Goal: Task Accomplishment & Management: Use online tool/utility

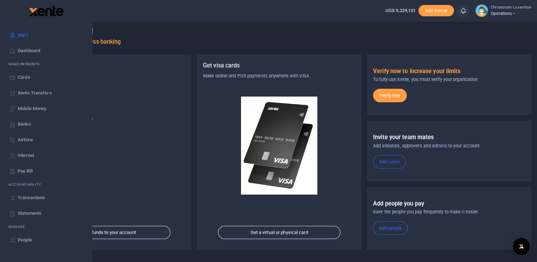
click at [36, 200] on span "Transactions" at bounding box center [31, 197] width 27 height 7
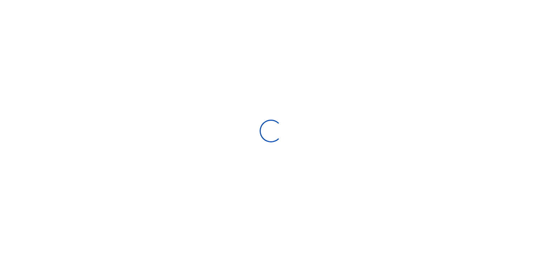
select select
type input "[DATE] - [DATE]"
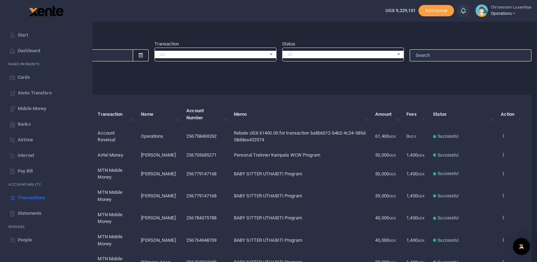
click at [33, 108] on span "Mobile Money" at bounding box center [32, 108] width 28 height 7
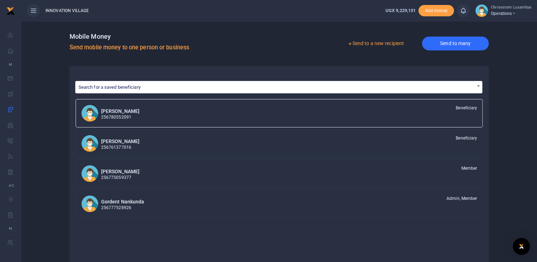
click at [444, 40] on link "Send to many" at bounding box center [455, 44] width 67 height 14
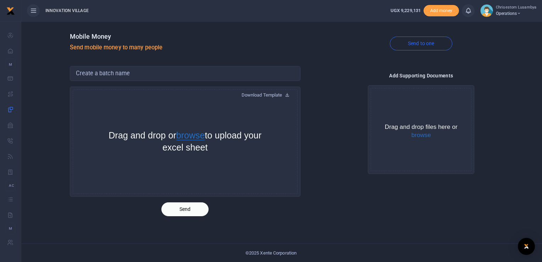
click at [202, 135] on button "browse" at bounding box center [190, 135] width 29 height 9
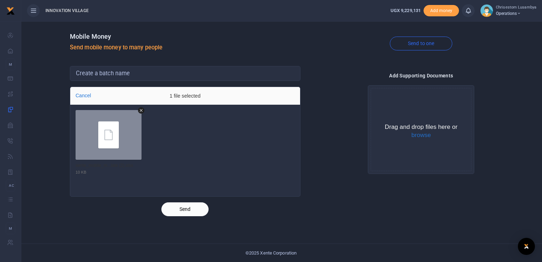
click at [187, 208] on button "Send" at bounding box center [185, 209] width 47 height 14
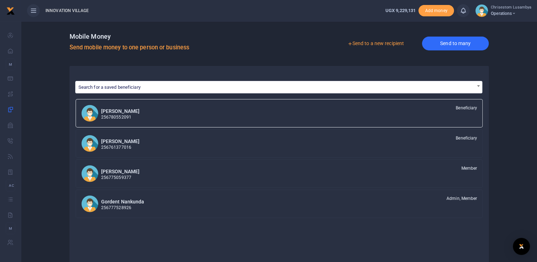
click at [460, 46] on link "Send to many" at bounding box center [455, 44] width 67 height 14
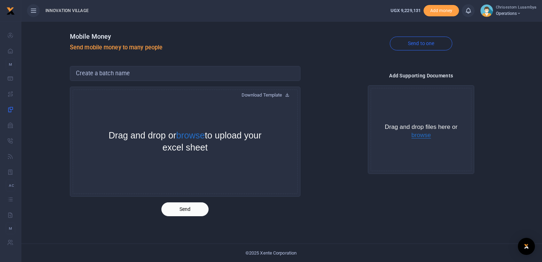
click at [418, 136] on button "browse" at bounding box center [422, 135] width 20 height 6
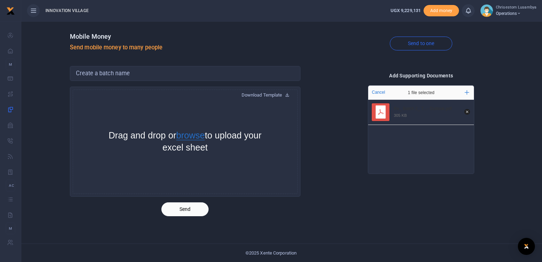
click at [200, 136] on button "browse" at bounding box center [190, 135] width 29 height 9
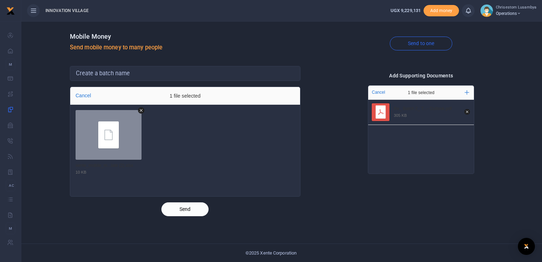
click at [180, 209] on button "Send" at bounding box center [185, 209] width 47 height 14
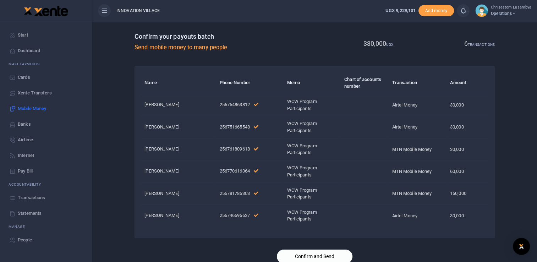
click at [310, 252] on button "Confirm and Send" at bounding box center [315, 257] width 76 height 14
